Goal: Task Accomplishment & Management: Complete application form

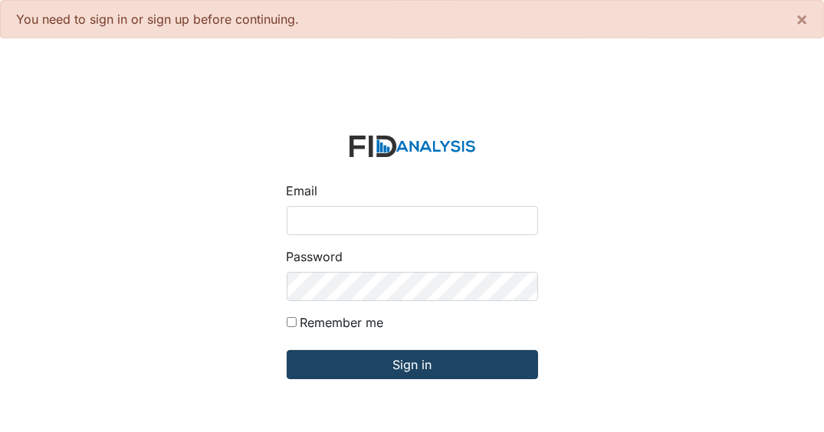
type input "[EMAIL_ADDRESS][DOMAIN_NAME]"
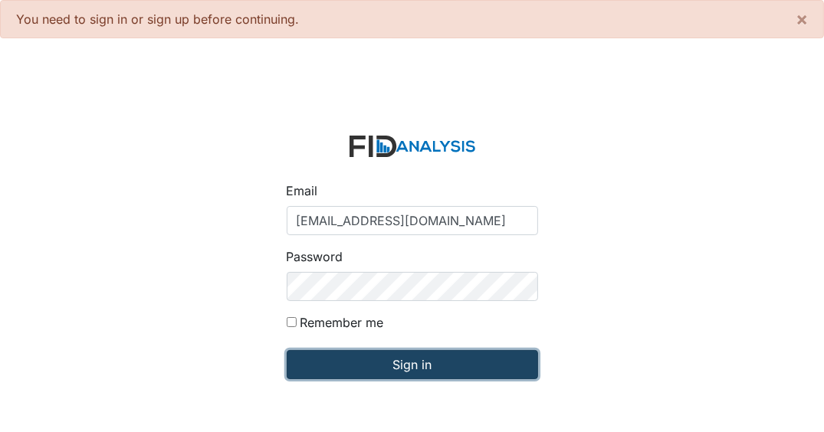
click at [452, 366] on input "Sign in" at bounding box center [412, 364] width 251 height 29
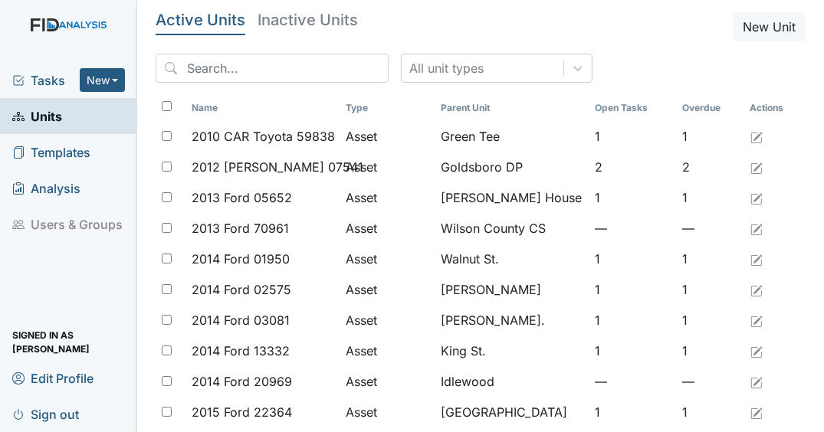
click at [48, 82] on span "Tasks" at bounding box center [45, 80] width 67 height 18
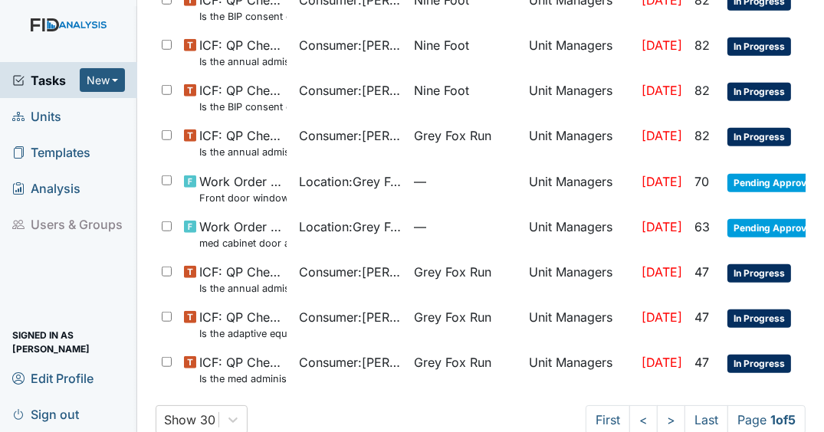
scroll to position [984, 0]
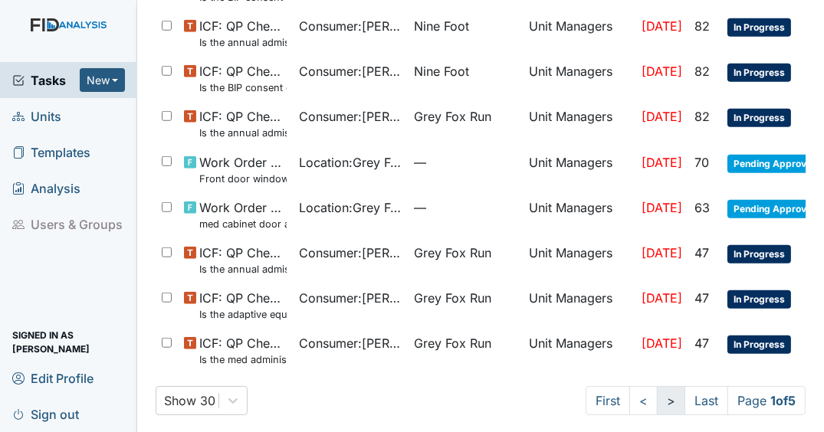
click at [660, 395] on link ">" at bounding box center [671, 400] width 28 height 29
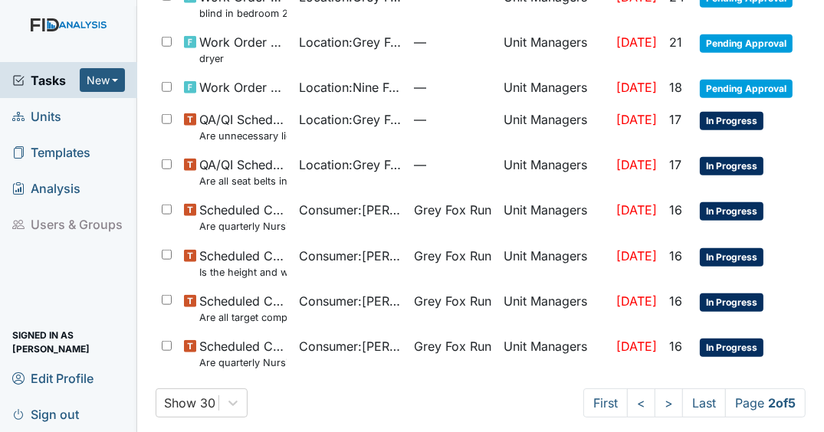
scroll to position [1091, 0]
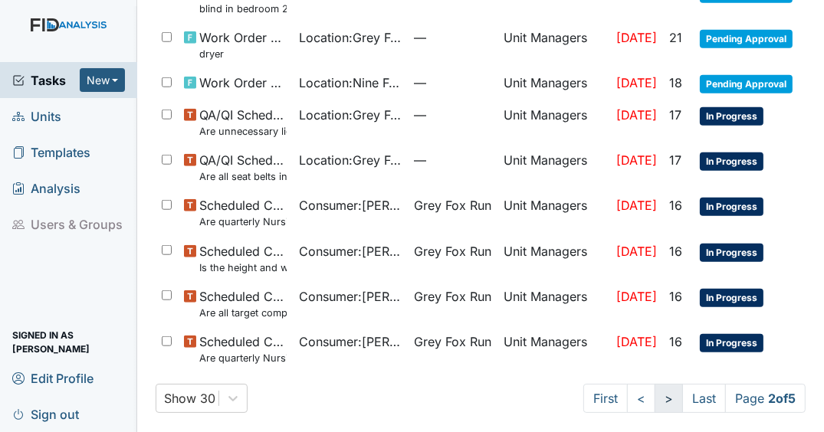
click at [655, 388] on link ">" at bounding box center [669, 398] width 28 height 29
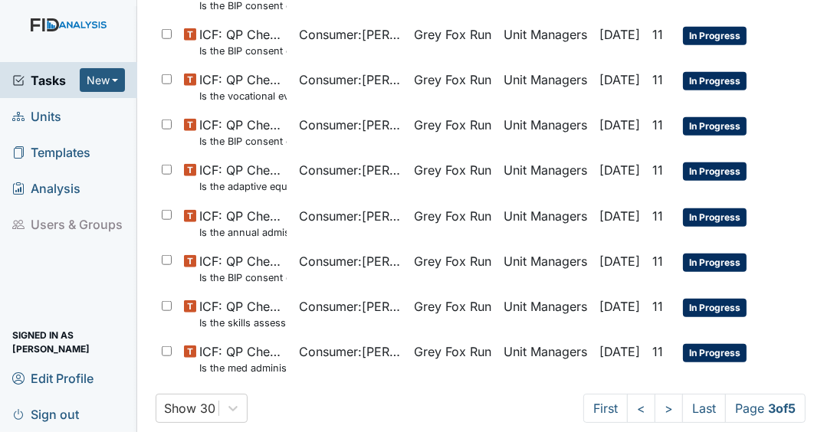
scroll to position [1104, 0]
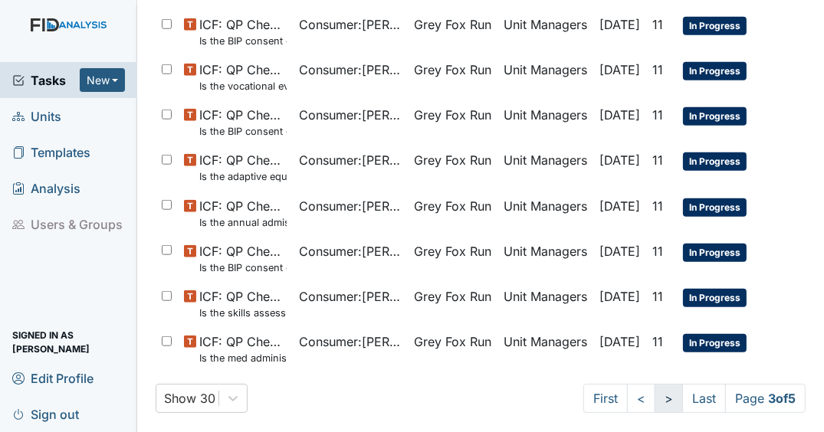
click at [655, 389] on link ">" at bounding box center [669, 398] width 28 height 29
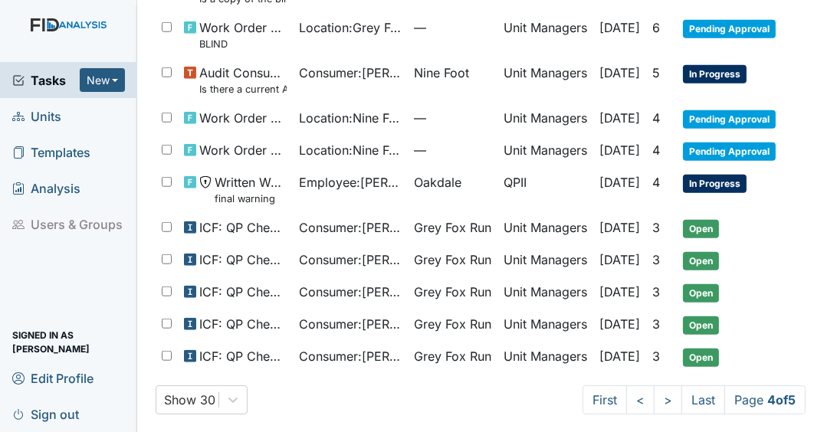
scroll to position [1037, 0]
click at [661, 394] on link ">" at bounding box center [668, 400] width 28 height 29
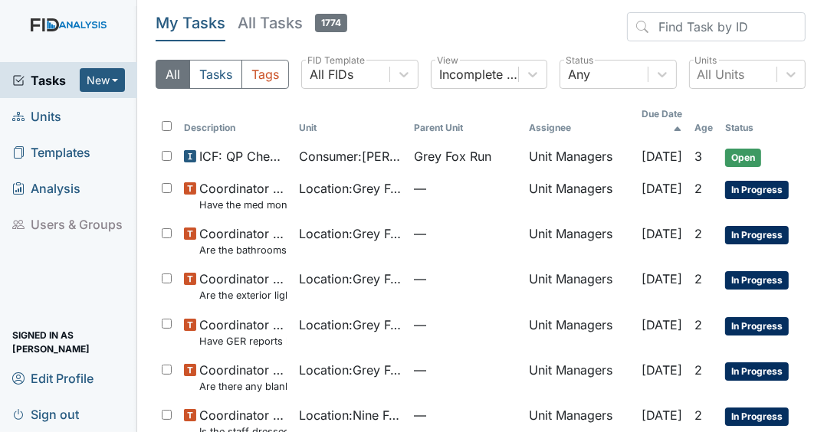
click at [38, 81] on span "Tasks" at bounding box center [45, 80] width 67 height 18
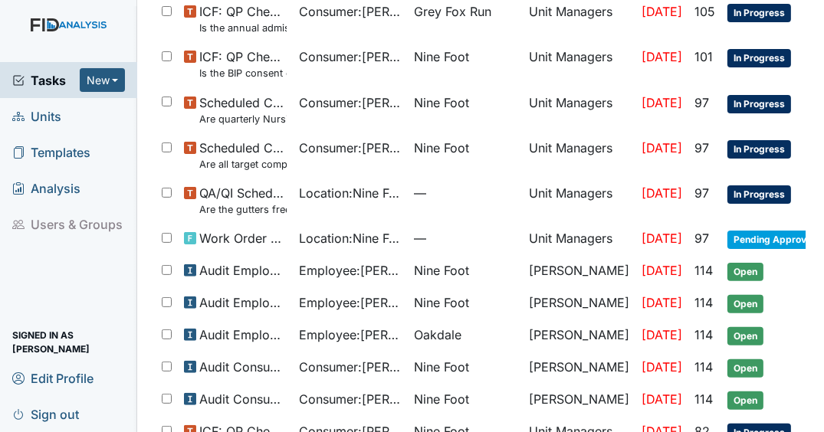
scroll to position [358, 0]
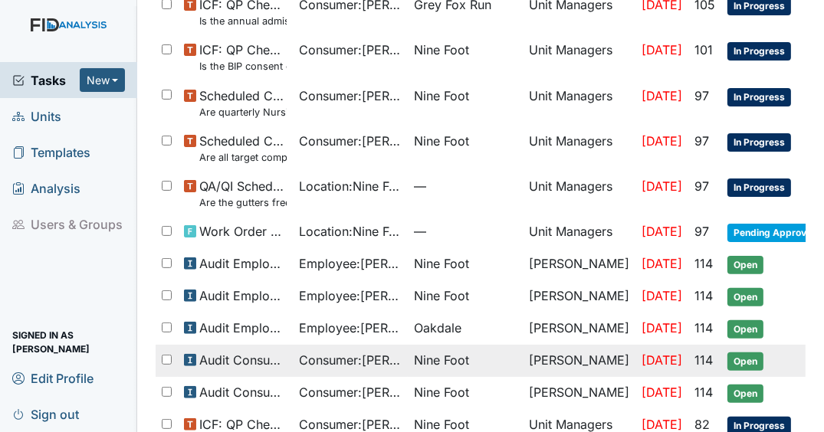
click at [732, 353] on span "Open" at bounding box center [746, 362] width 36 height 18
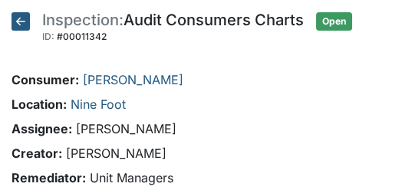
drag, startPoint x: 11, startPoint y: 189, endPoint x: 12, endPoint y: 198, distance: 9.3
click at [12, 190] on html "Tasks New Form Inspection Document Bundle Units Templates Analysis Users & Grou…" at bounding box center [206, 95] width 412 height 190
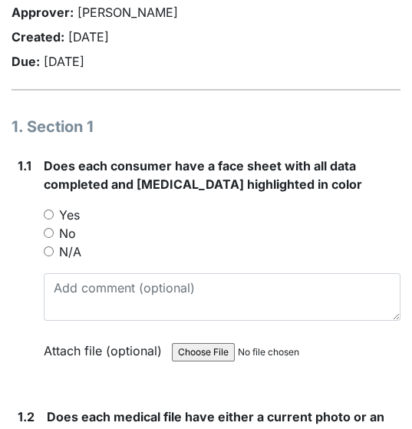
scroll to position [196, 0]
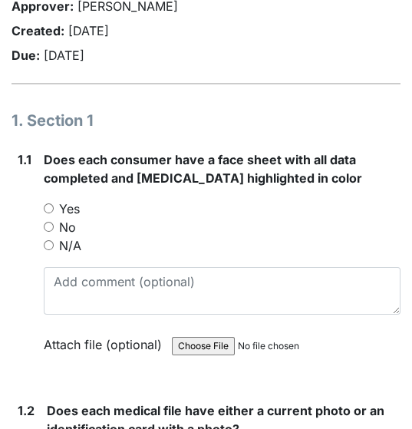
click at [48, 207] on input "Yes" at bounding box center [49, 208] width 10 height 10
radio input "true"
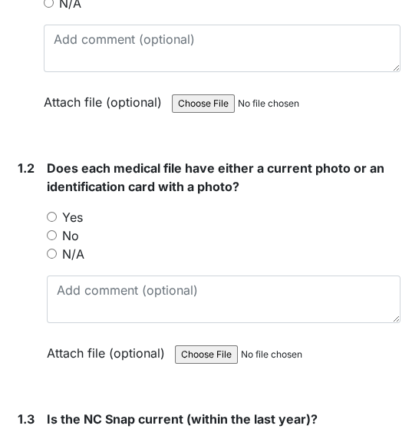
scroll to position [409, 0]
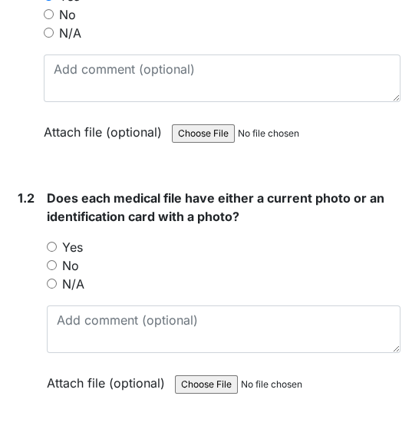
click at [53, 242] on input "Yes" at bounding box center [52, 247] width 10 height 10
radio input "true"
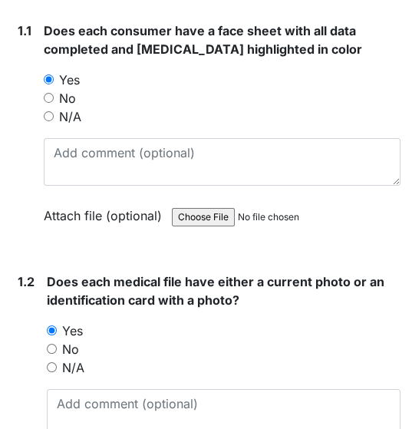
scroll to position [311, 0]
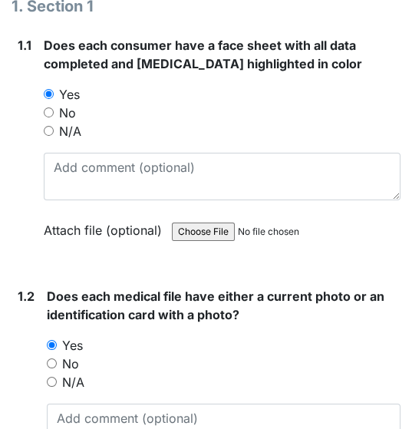
click at [49, 131] on input "N/A" at bounding box center [49, 131] width 10 height 10
radio input "true"
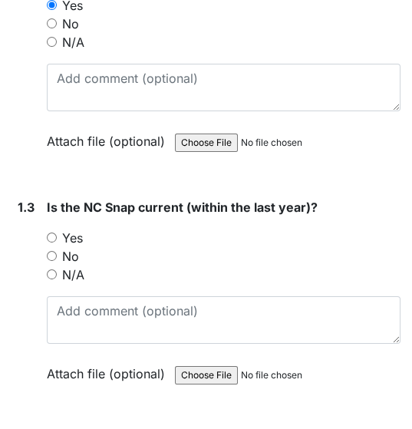
scroll to position [666, 0]
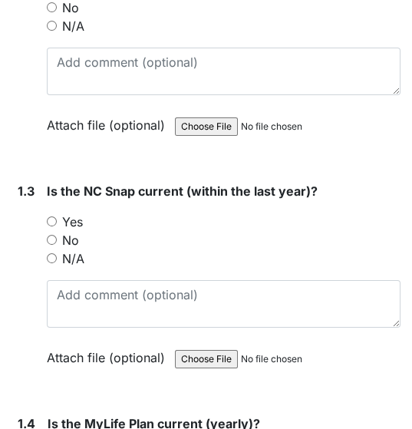
click at [51, 219] on input "Yes" at bounding box center [52, 221] width 10 height 10
radio input "true"
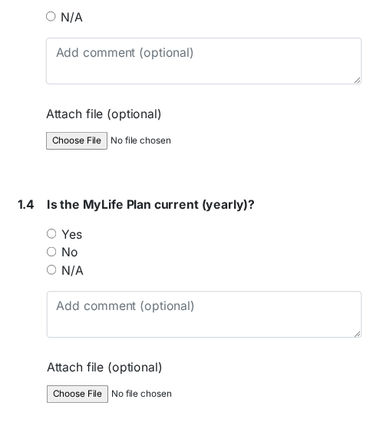
scroll to position [980, 0]
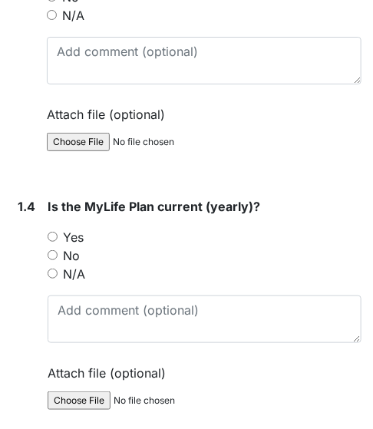
click at [53, 232] on input "Yes" at bounding box center [53, 237] width 10 height 10
radio input "true"
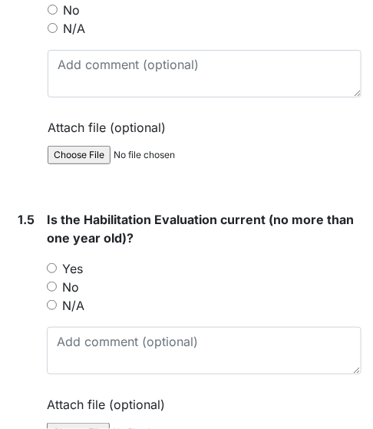
scroll to position [1287, 0]
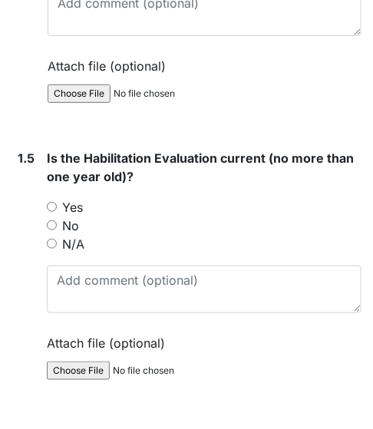
click at [48, 202] on input "Yes" at bounding box center [52, 207] width 10 height 10
radio input "true"
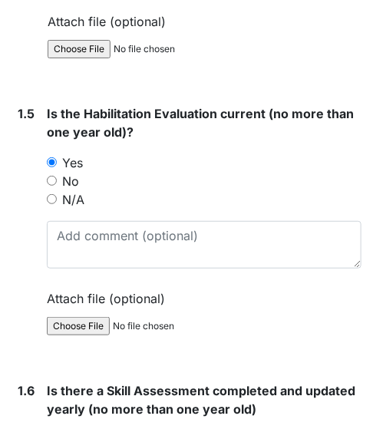
scroll to position [1471, 0]
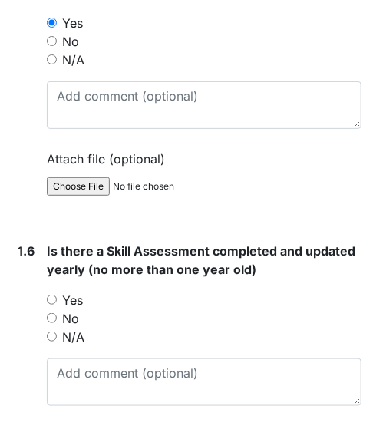
click at [51, 294] on input "Yes" at bounding box center [52, 299] width 10 height 10
radio input "true"
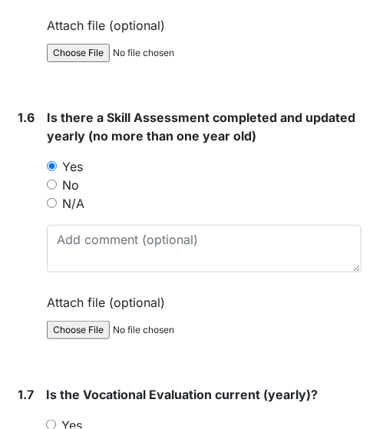
scroll to position [1716, 0]
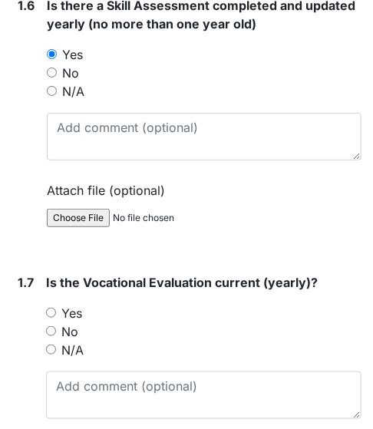
click at [54, 344] on input "N/A" at bounding box center [51, 349] width 10 height 10
radio input "true"
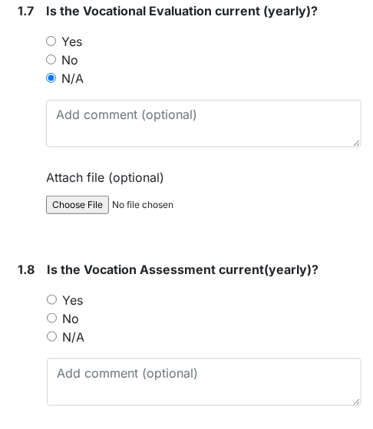
scroll to position [2023, 0]
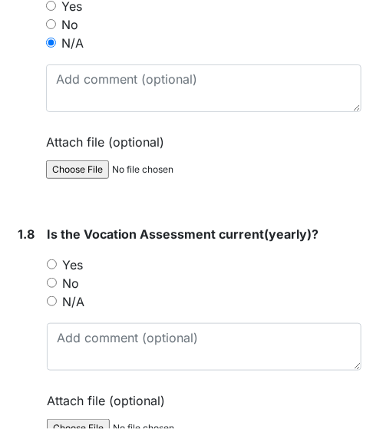
click at [53, 296] on input "N/A" at bounding box center [52, 301] width 10 height 10
radio input "true"
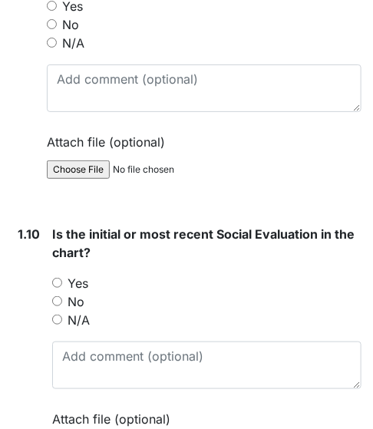
scroll to position [2575, 0]
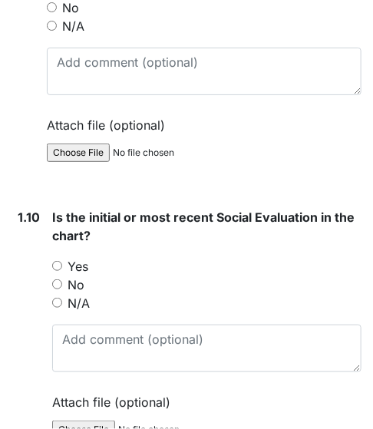
click at [55, 261] on input "Yes" at bounding box center [57, 266] width 10 height 10
radio input "true"
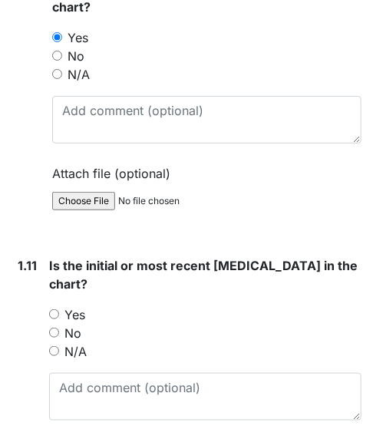
scroll to position [2820, 0]
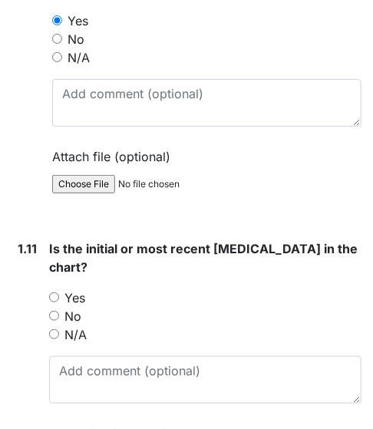
click at [53, 292] on input "Yes" at bounding box center [54, 297] width 10 height 10
radio input "true"
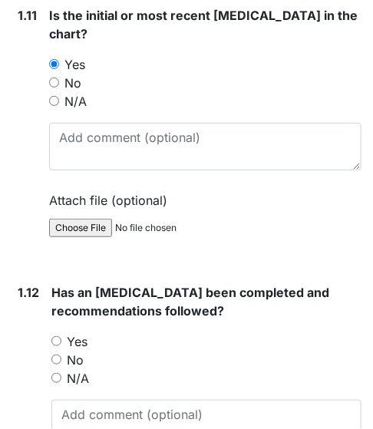
scroll to position [3127, 0]
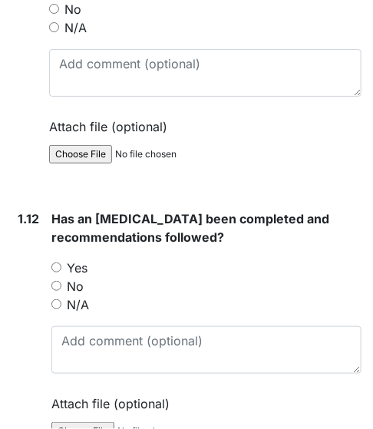
click at [55, 262] on input "Yes" at bounding box center [56, 267] width 10 height 10
radio input "true"
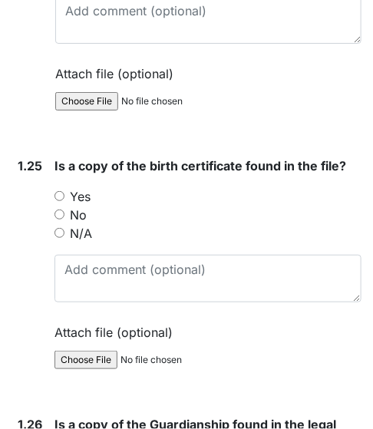
scroll to position [6807, 0]
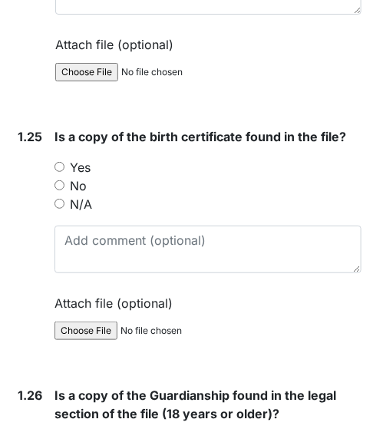
radio input "true"
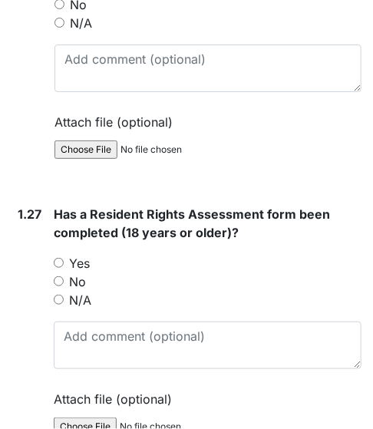
scroll to position [7298, 0]
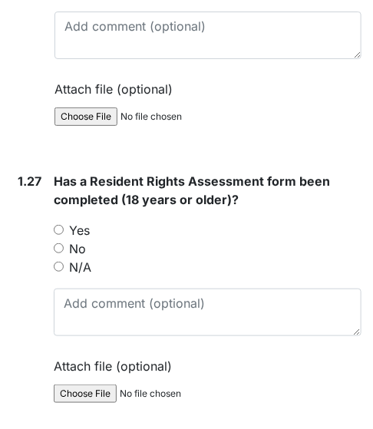
click at [60, 225] on input "Yes" at bounding box center [59, 230] width 10 height 10
radio input "true"
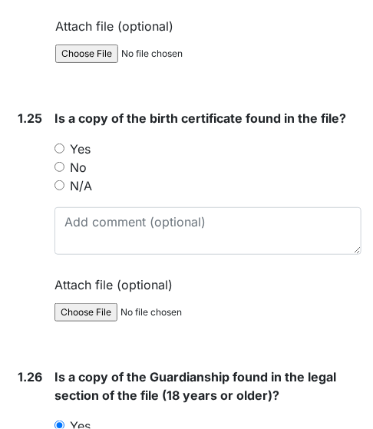
scroll to position [6807, 0]
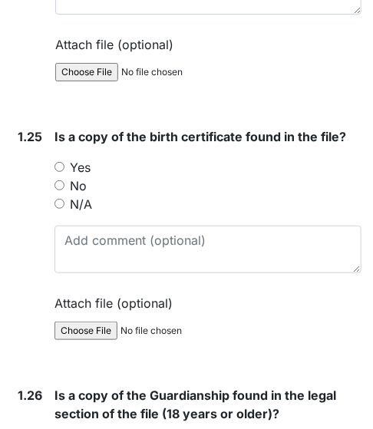
click at [58, 162] on input "Yes" at bounding box center [59, 167] width 10 height 10
radio input "true"
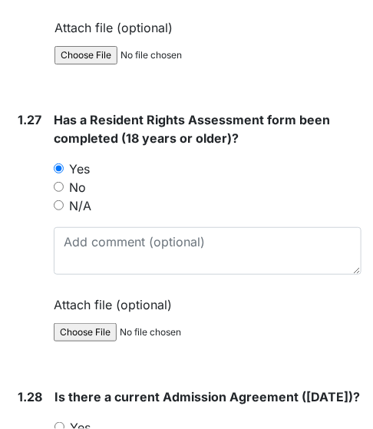
scroll to position [7604, 0]
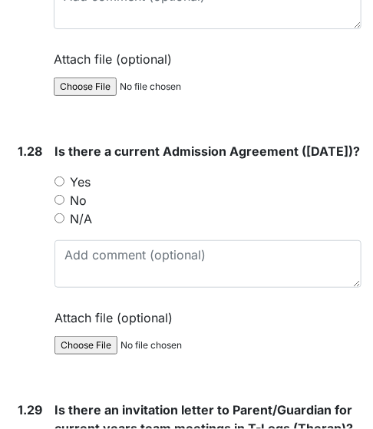
click at [58, 176] on input "Yes" at bounding box center [59, 181] width 10 height 10
radio input "true"
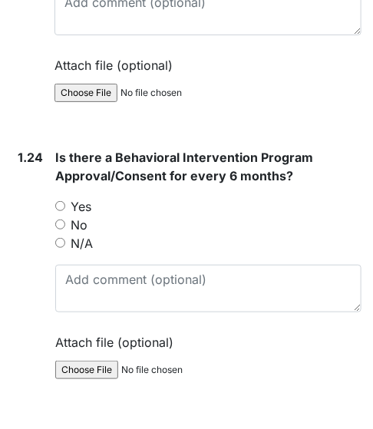
scroll to position [6500, 0]
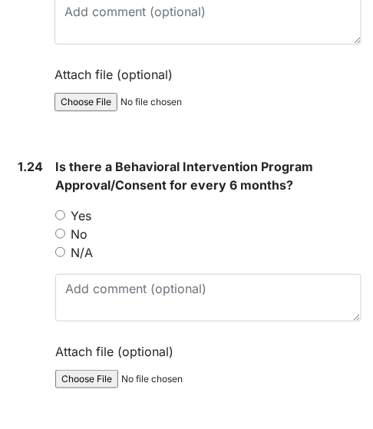
click at [61, 247] on input "N/A" at bounding box center [60, 252] width 10 height 10
radio input "true"
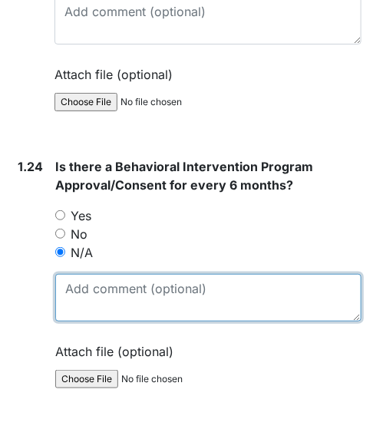
click at [87, 274] on textarea at bounding box center [208, 298] width 306 height 48
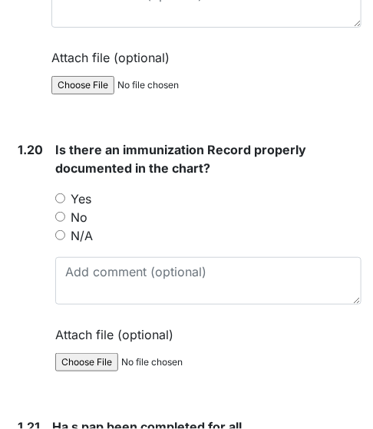
scroll to position [5396, 0]
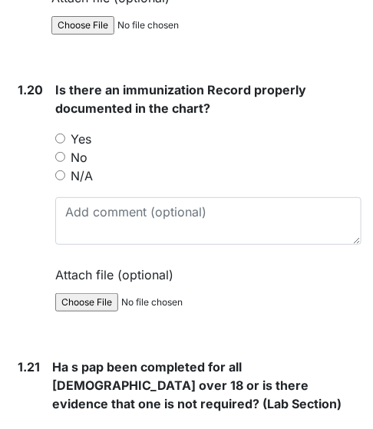
type textarea "Recently re-signed."
click at [61, 140] on input "Yes" at bounding box center [60, 138] width 10 height 10
radio input "true"
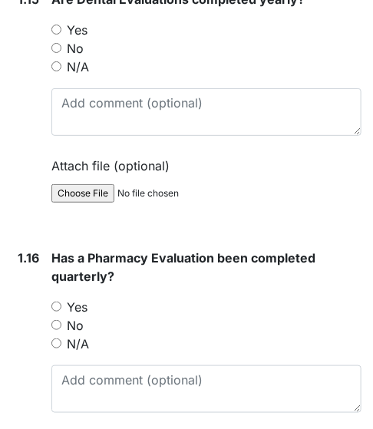
scroll to position [4047, 0]
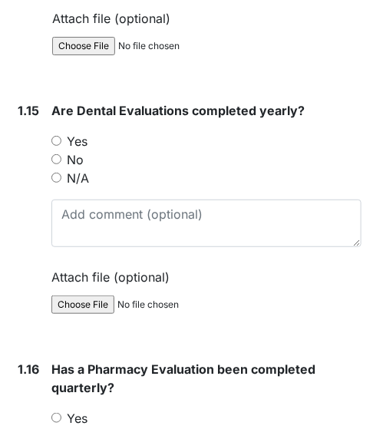
click at [56, 136] on input "Yes" at bounding box center [56, 141] width 10 height 10
radio input "true"
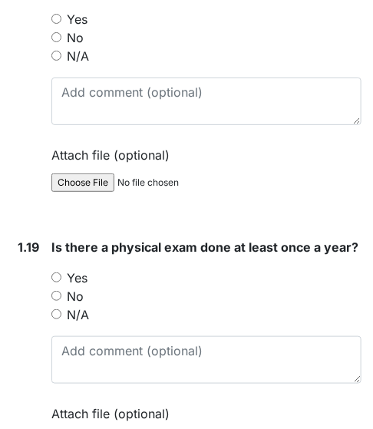
scroll to position [5089, 0]
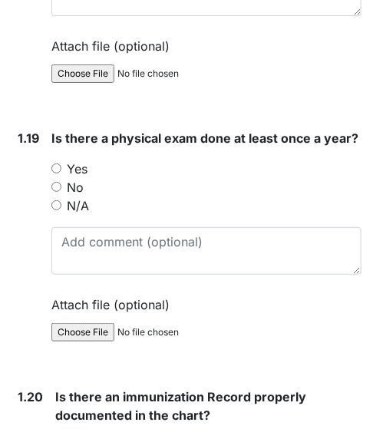
click at [58, 168] on input "Yes" at bounding box center [56, 168] width 10 height 10
radio input "true"
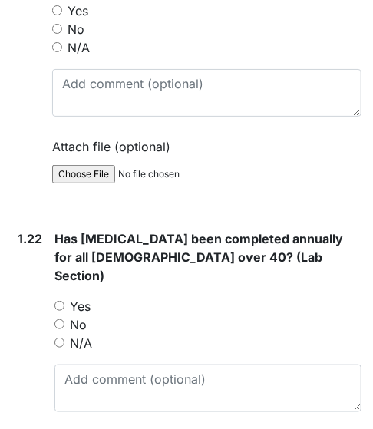
scroll to position [5825, 0]
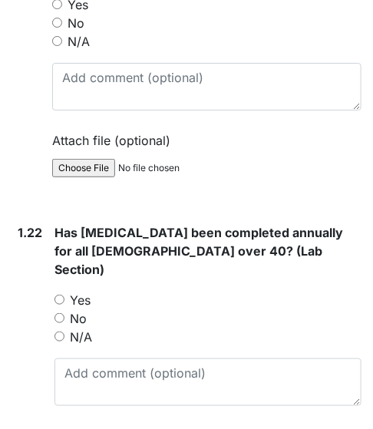
click at [58, 294] on input "Yes" at bounding box center [59, 299] width 10 height 10
radio input "true"
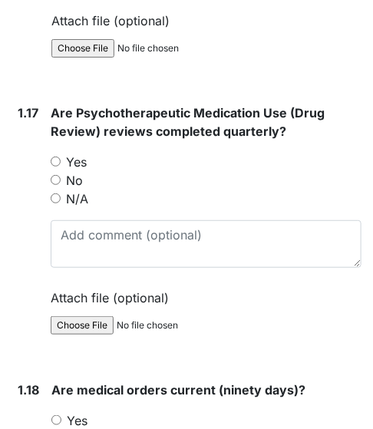
scroll to position [4721, 0]
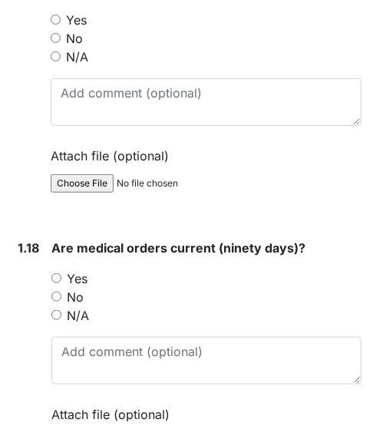
click at [55, 273] on input "Yes" at bounding box center [56, 278] width 10 height 10
radio input "true"
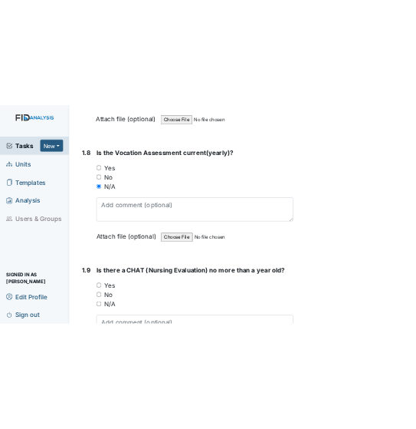
scroll to position [1984, 0]
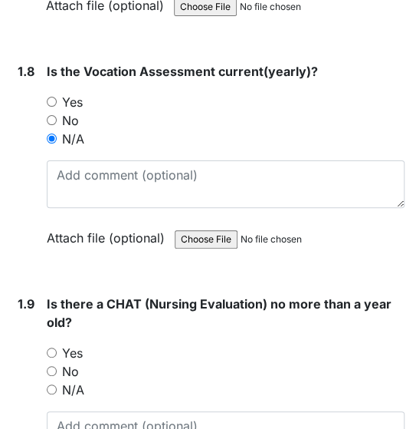
click at [54, 347] on input "Yes" at bounding box center [52, 352] width 10 height 10
radio input "true"
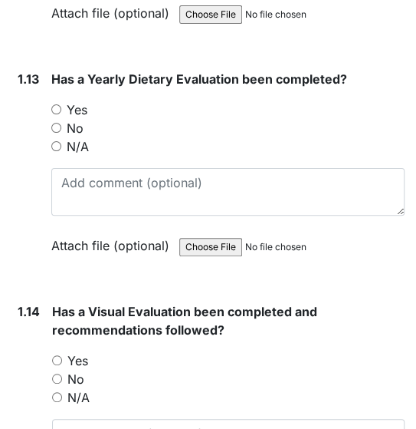
scroll to position [3190, 0]
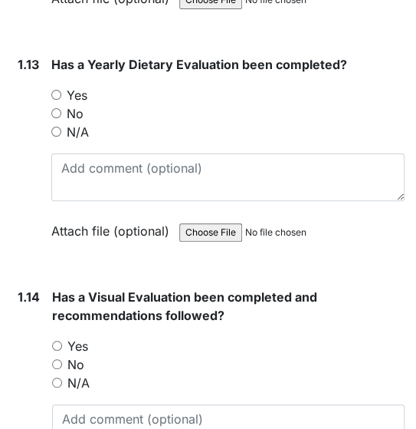
click at [53, 100] on input "Yes" at bounding box center [56, 95] width 10 height 10
radio input "true"
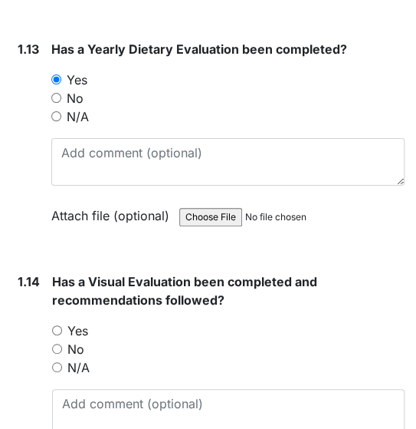
scroll to position [3374, 0]
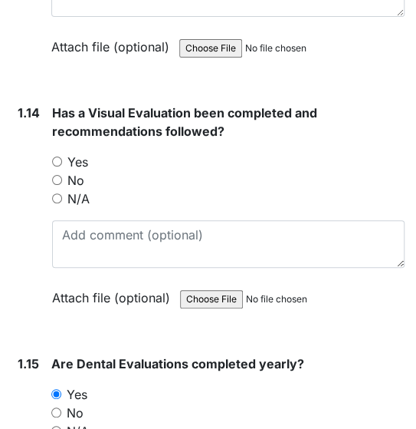
click at [59, 166] on input "Yes" at bounding box center [57, 161] width 10 height 10
radio input "true"
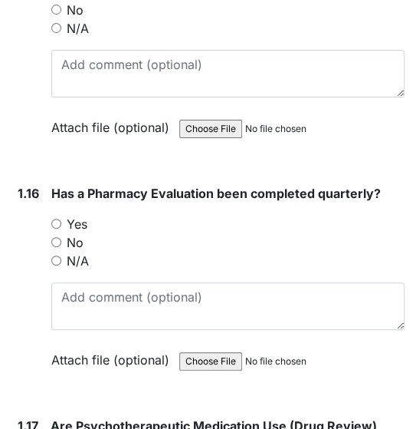
scroll to position [3926, 0]
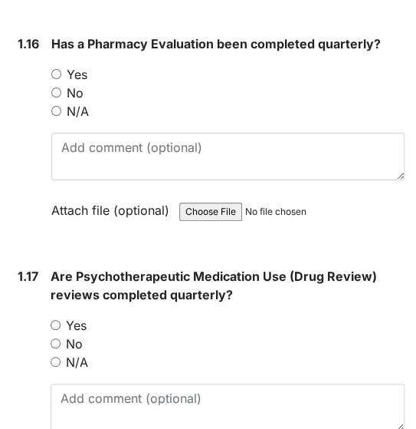
click at [58, 79] on input "Yes" at bounding box center [56, 74] width 10 height 10
radio input "true"
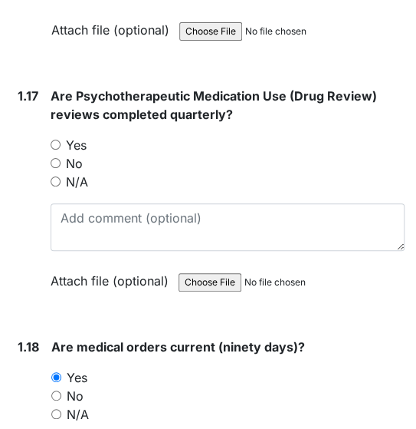
scroll to position [4110, 0]
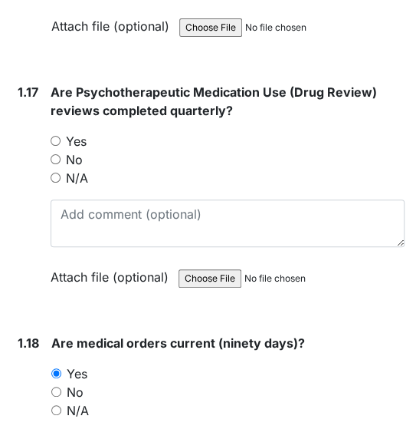
click at [57, 141] on input "Yes" at bounding box center [56, 141] width 10 height 10
radio input "true"
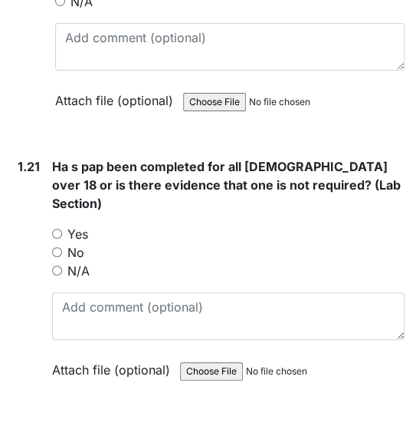
scroll to position [5030, 0]
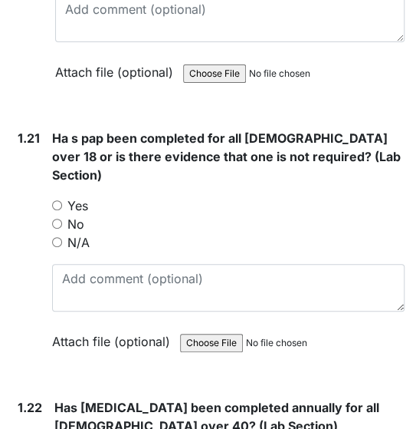
click at [58, 237] on input "N/A" at bounding box center [57, 242] width 10 height 10
radio input "true"
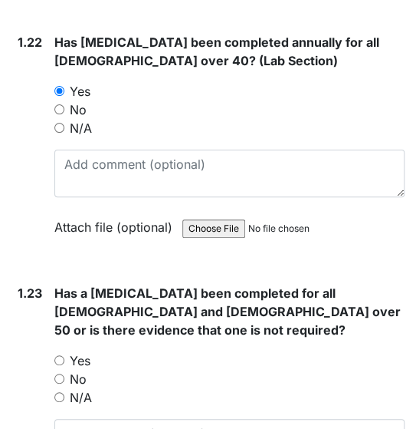
scroll to position [5520, 0]
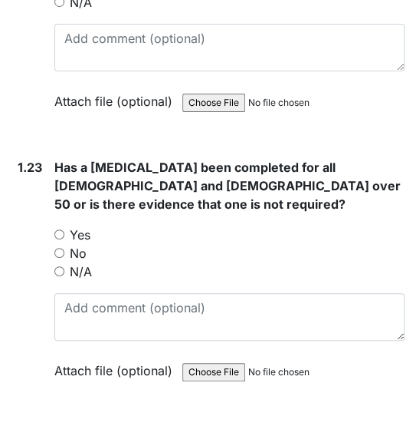
click at [60, 266] on input "N/A" at bounding box center [59, 271] width 10 height 10
radio input "true"
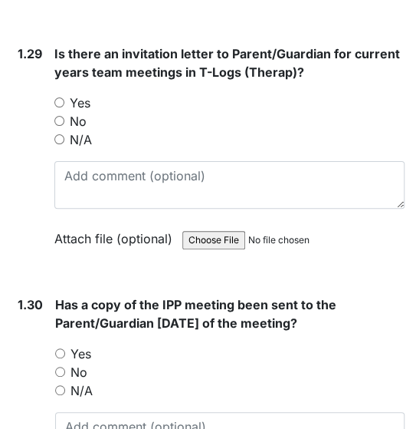
scroll to position [7054, 0]
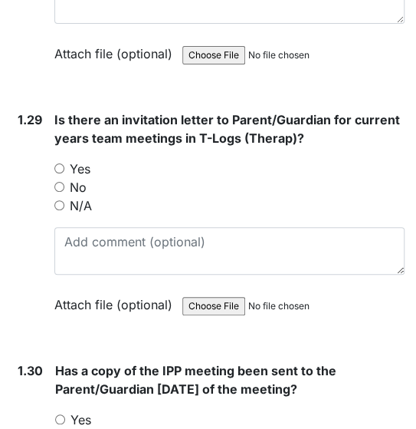
click at [61, 163] on input "Yes" at bounding box center [59, 168] width 10 height 10
radio input "true"
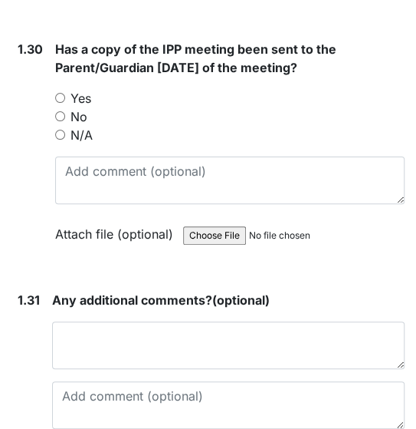
scroll to position [7360, 0]
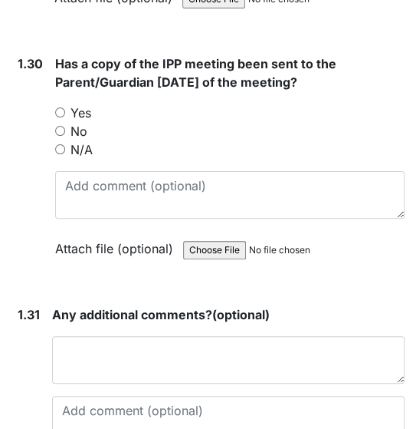
click at [61, 107] on input "Yes" at bounding box center [60, 112] width 10 height 10
radio input "true"
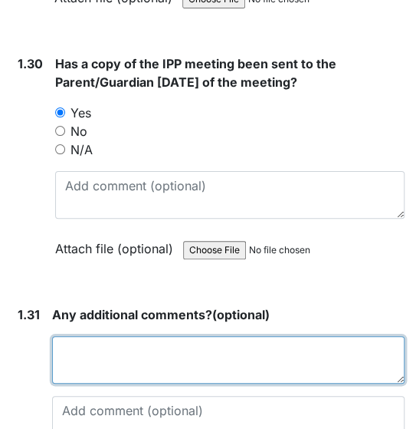
click at [109, 357] on textarea at bounding box center [228, 360] width 353 height 48
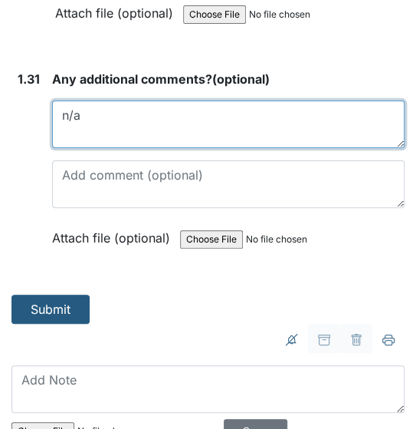
scroll to position [7654, 0]
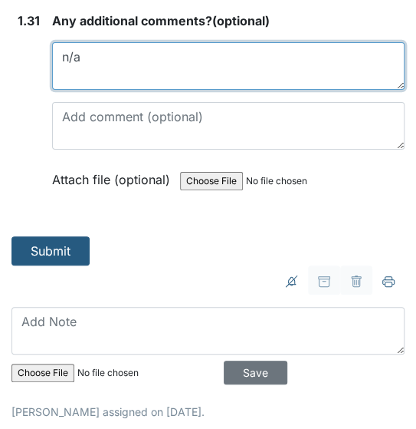
type textarea "n/a"
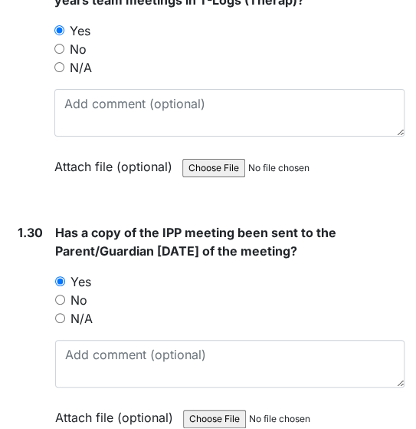
scroll to position [7163, 0]
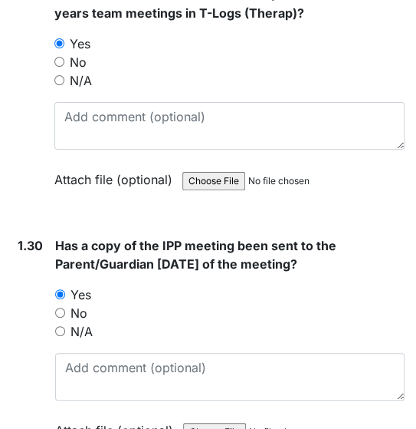
click at [61, 85] on input "N/A" at bounding box center [59, 80] width 10 height 10
radio input "true"
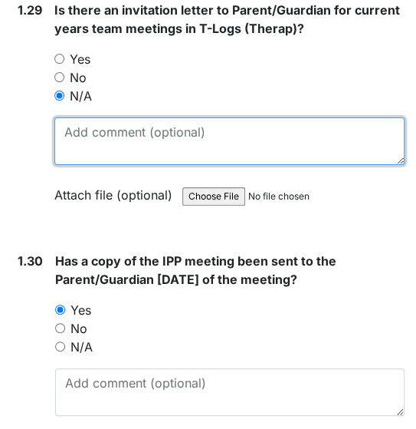
click at [111, 135] on textarea at bounding box center [229, 141] width 350 height 48
type textarea "D"
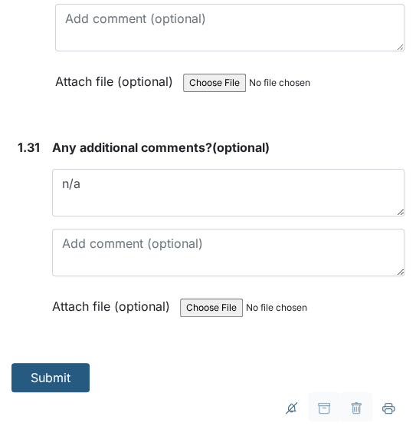
scroll to position [7531, 0]
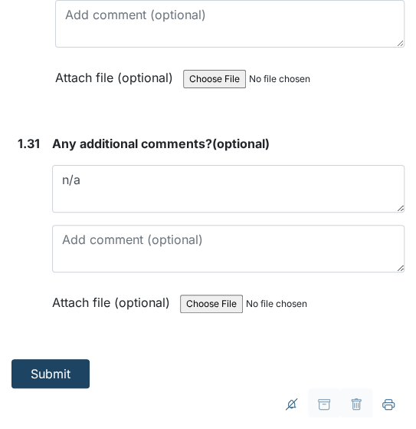
type textarea "Invitation letter not under t-log"
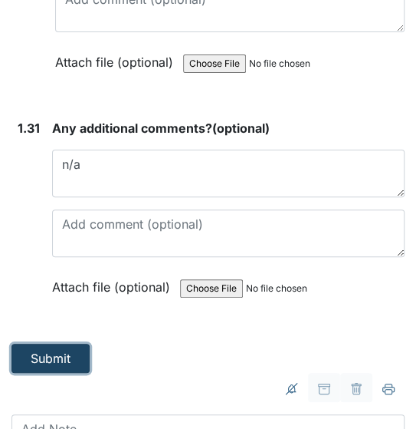
click at [55, 361] on button "Submit" at bounding box center [51, 357] width 78 height 29
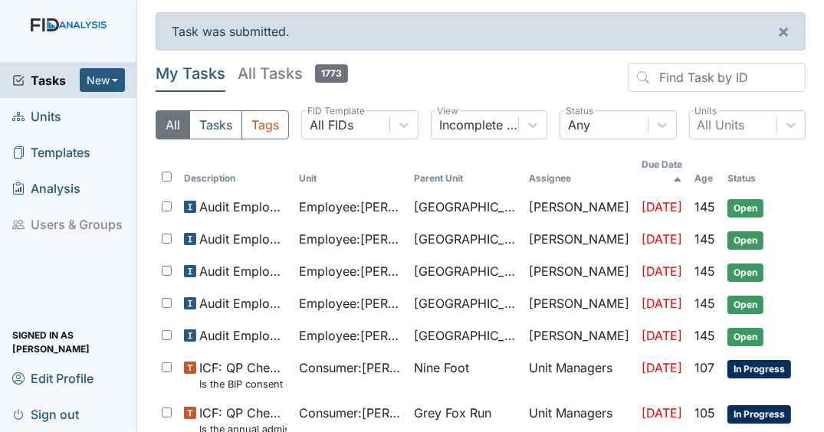
click at [68, 81] on span "Tasks" at bounding box center [45, 80] width 67 height 18
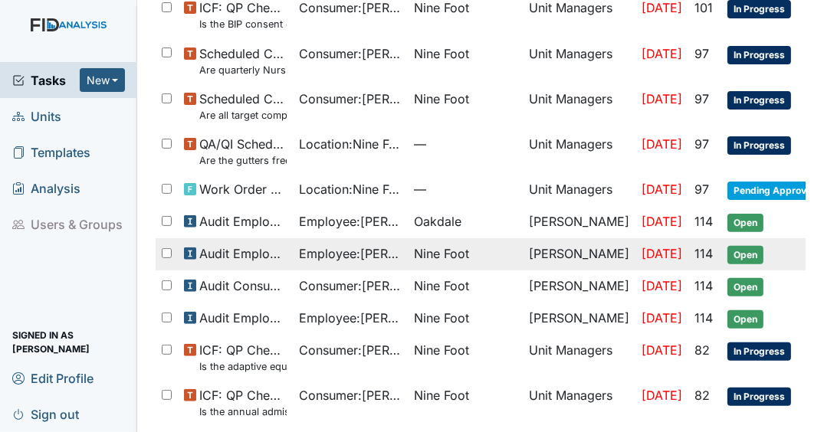
scroll to position [429, 0]
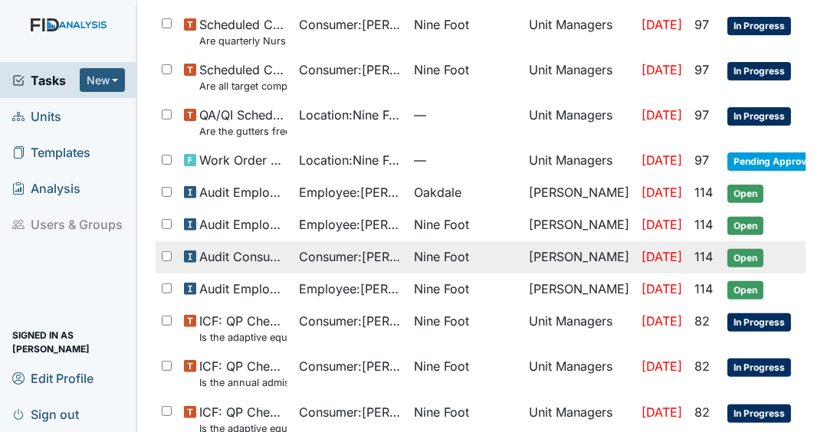
click at [739, 249] on span "Open" at bounding box center [746, 258] width 36 height 18
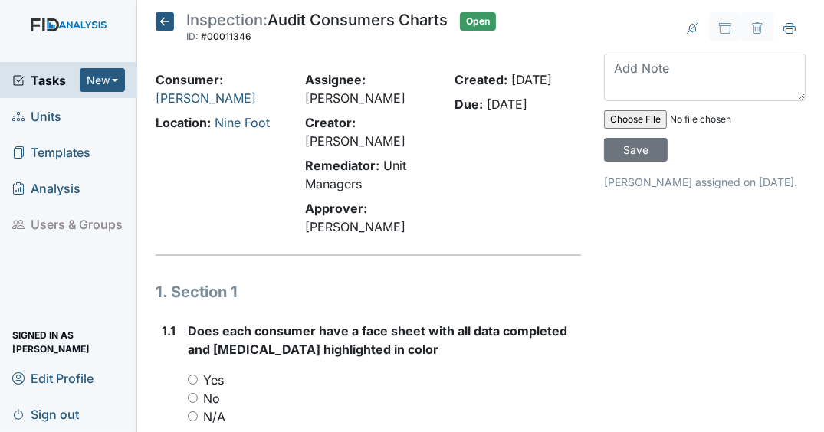
click at [49, 82] on span "Tasks" at bounding box center [45, 80] width 67 height 18
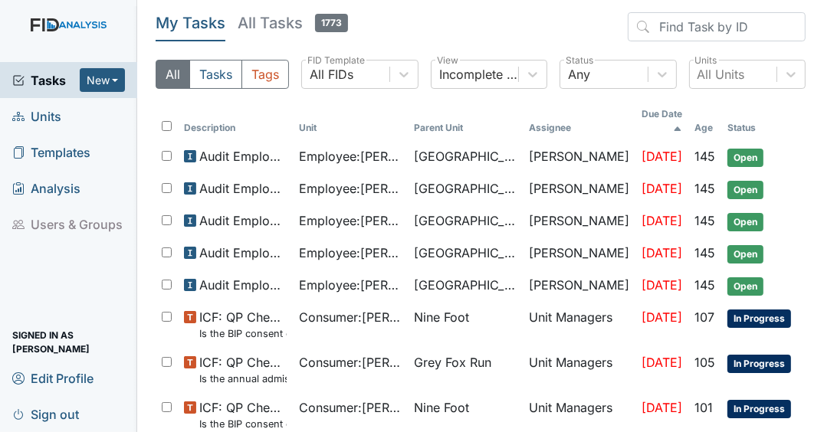
click at [64, 89] on span "Tasks" at bounding box center [45, 80] width 67 height 18
drag, startPoint x: 406, startPoint y: 37, endPoint x: 403, endPoint y: 87, distance: 50.7
click at [403, 87] on div "My Tasks All Tasks 1775 All Tasks Tags All FIDs FID Template Incomplete Tasks V…" at bounding box center [481, 56] width 650 height 89
click at [387, 104] on th "Unit" at bounding box center [350, 121] width 115 height 40
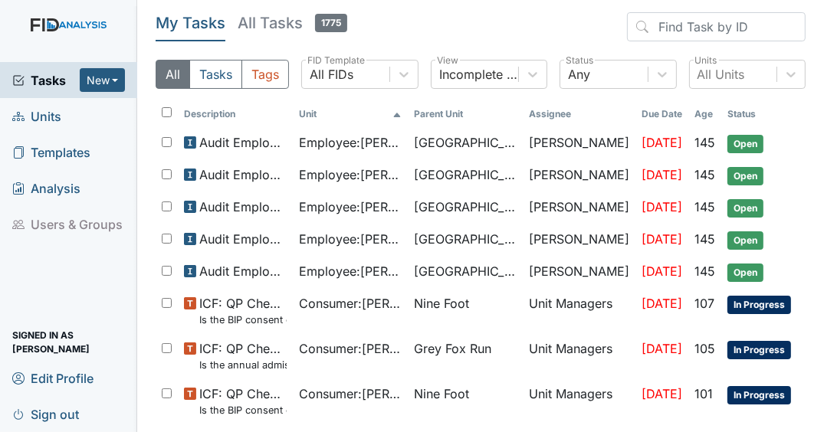
click at [419, 35] on header "My Tasks All Tasks 1775" at bounding box center [481, 29] width 650 height 35
